Goal: Information Seeking & Learning: Learn about a topic

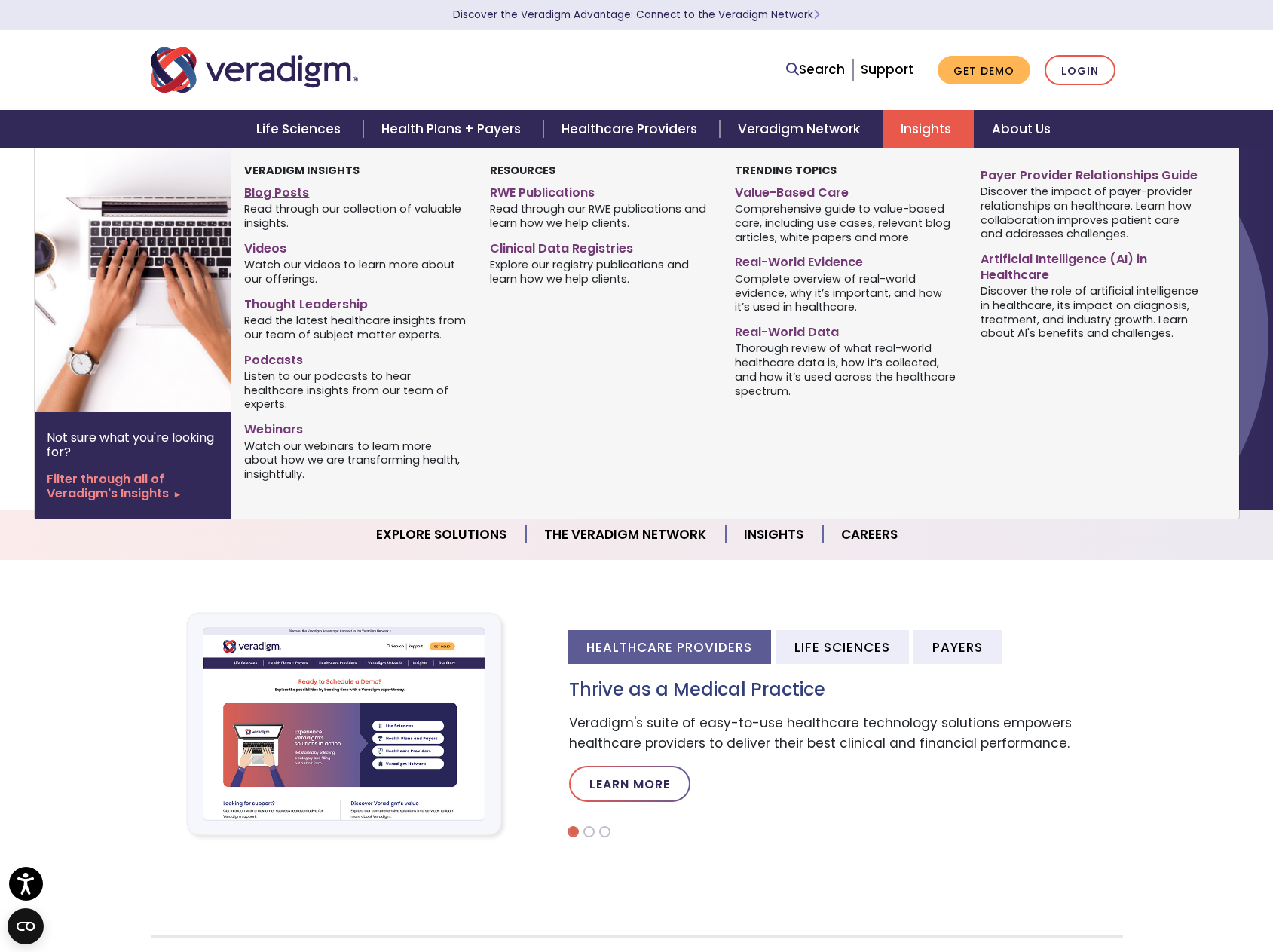
click at [284, 197] on link "Blog Posts" at bounding box center [355, 190] width 222 height 21
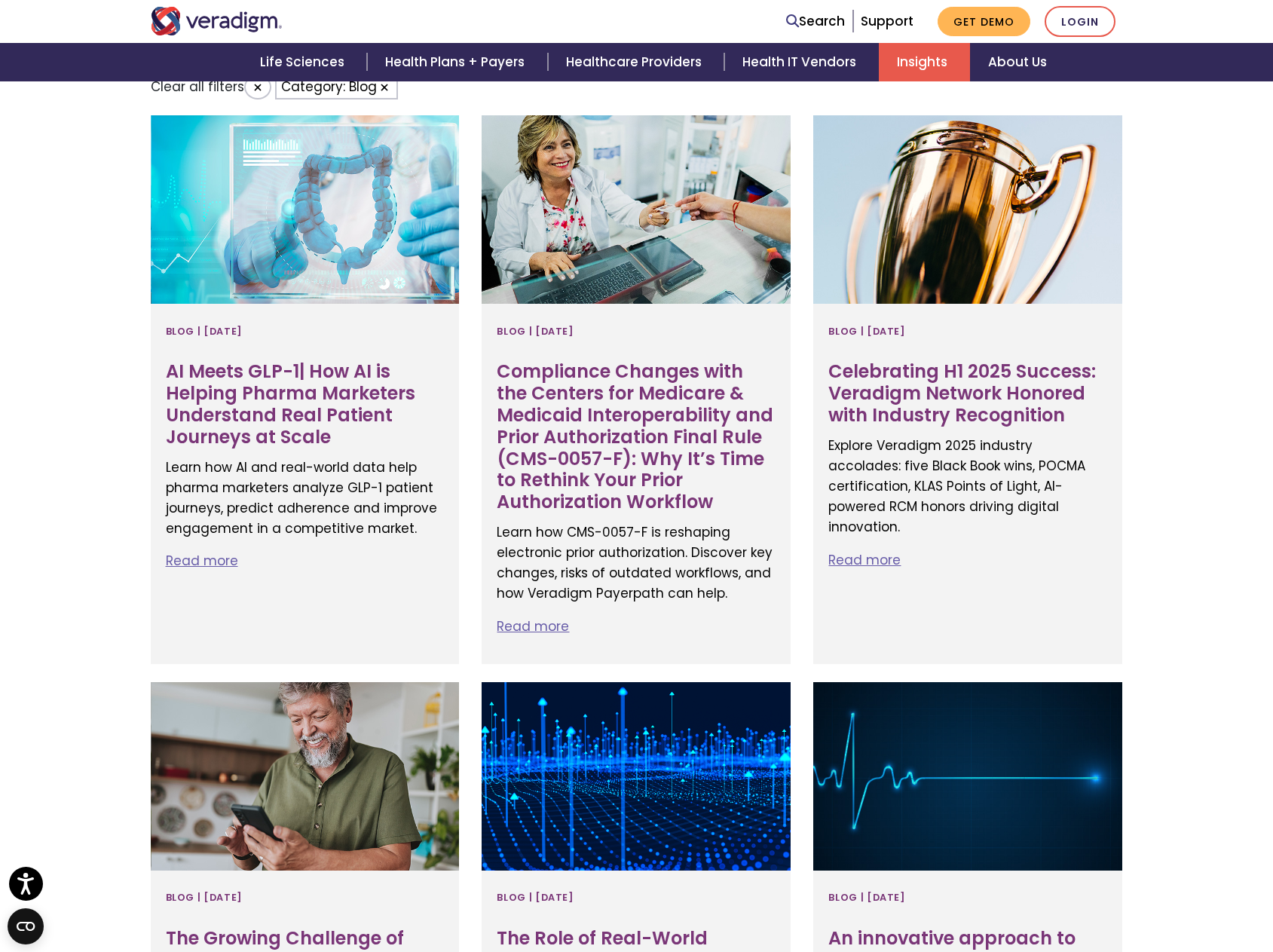
scroll to position [678, 0]
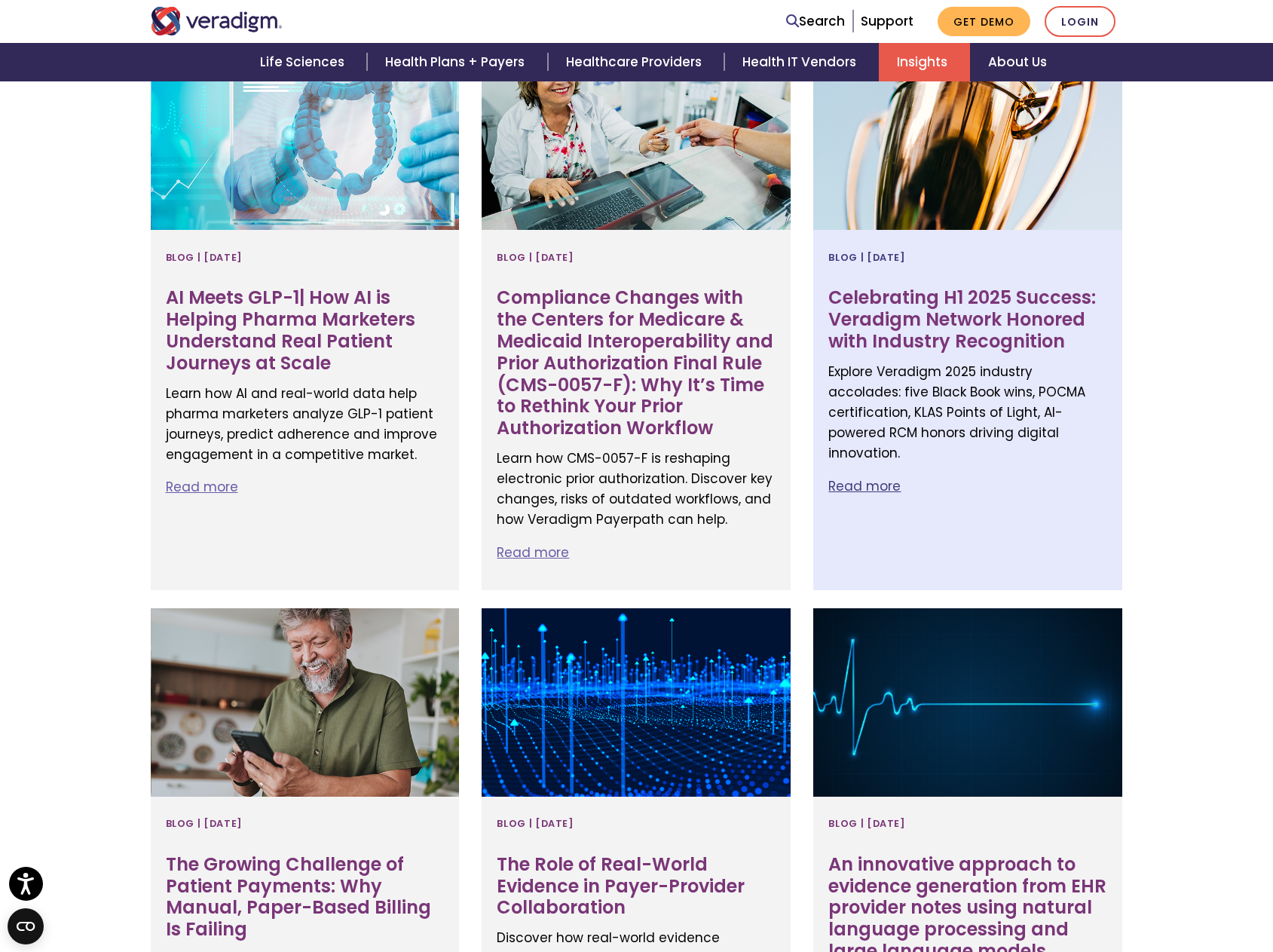
click at [932, 318] on h3 "Celebrating H1 2025 Success: Veradigm Network Honored with Industry Recognition" at bounding box center [968, 319] width 279 height 64
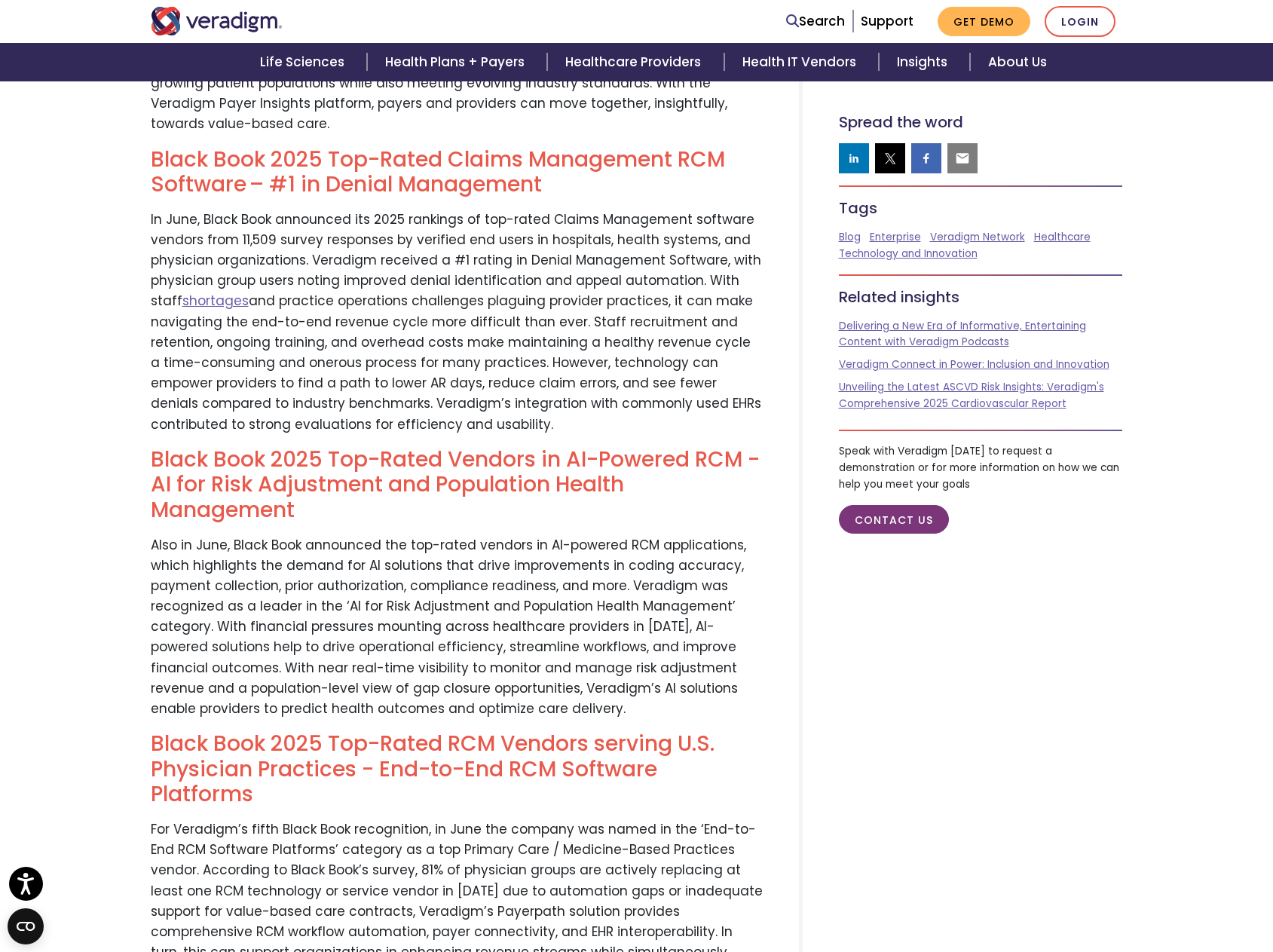
scroll to position [1884, 0]
